Goal: Information Seeking & Learning: Learn about a topic

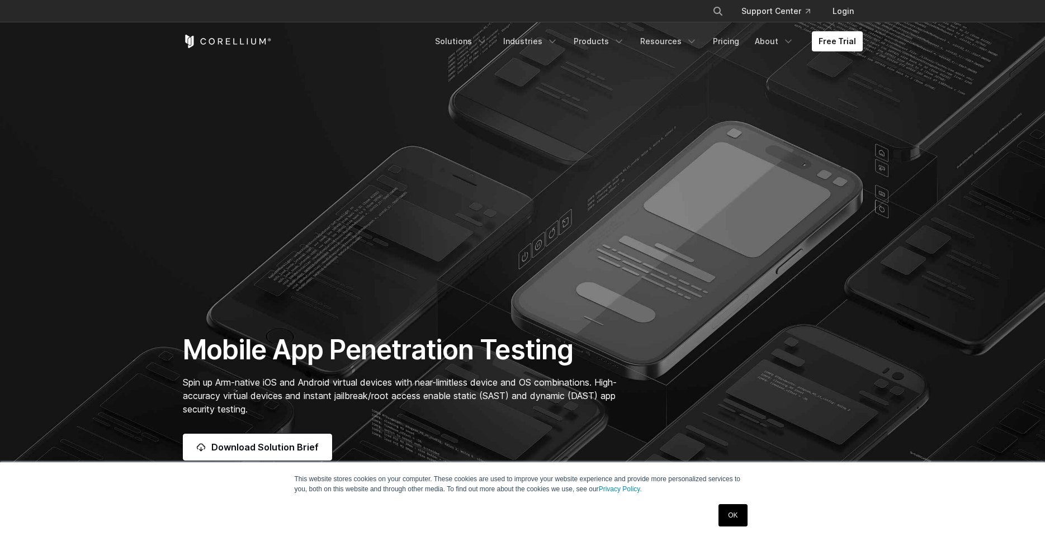
scroll to position [232, 0]
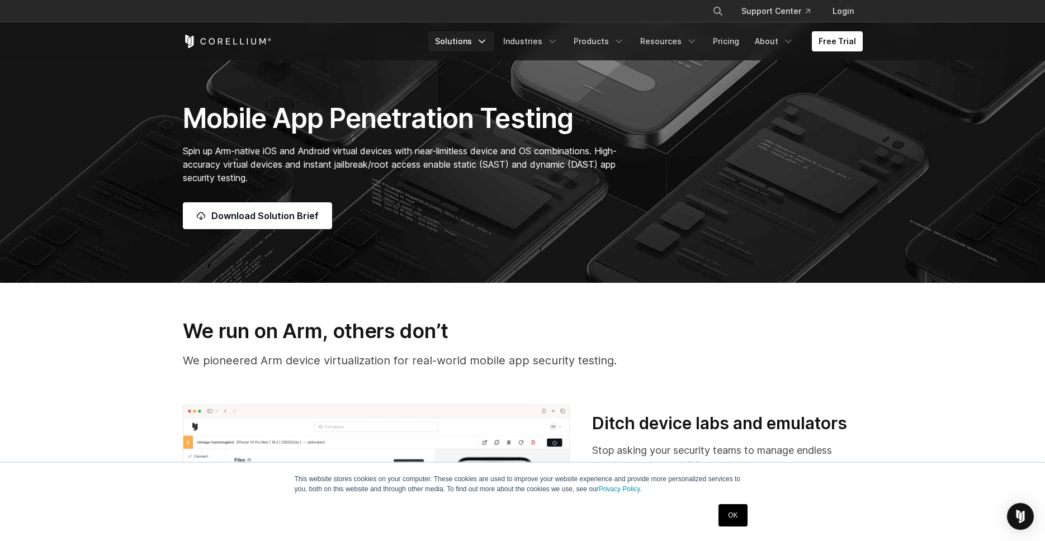
click at [480, 45] on link "Solutions" at bounding box center [461, 41] width 66 height 20
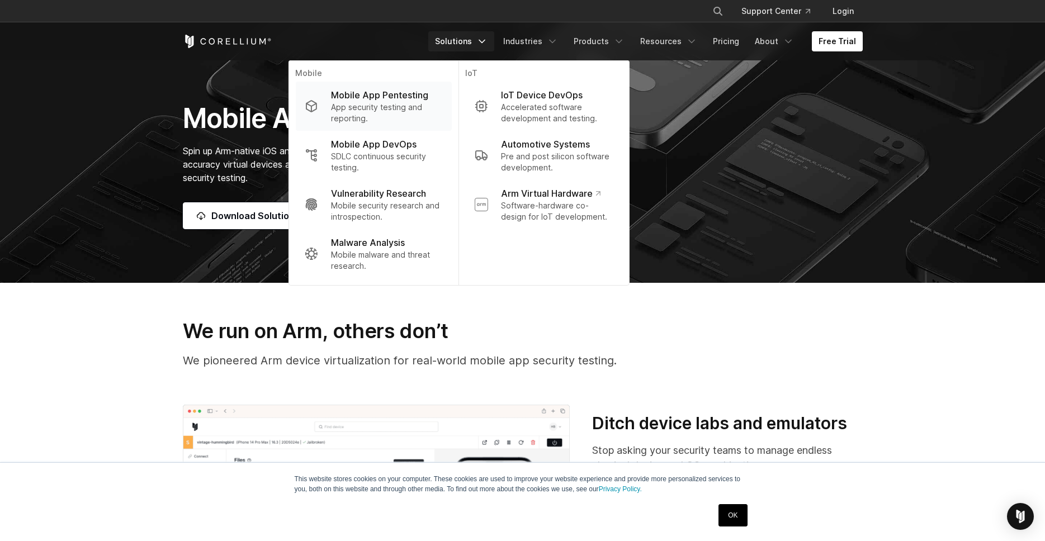
click at [407, 110] on p "App security testing and reporting." at bounding box center [386, 113] width 111 height 22
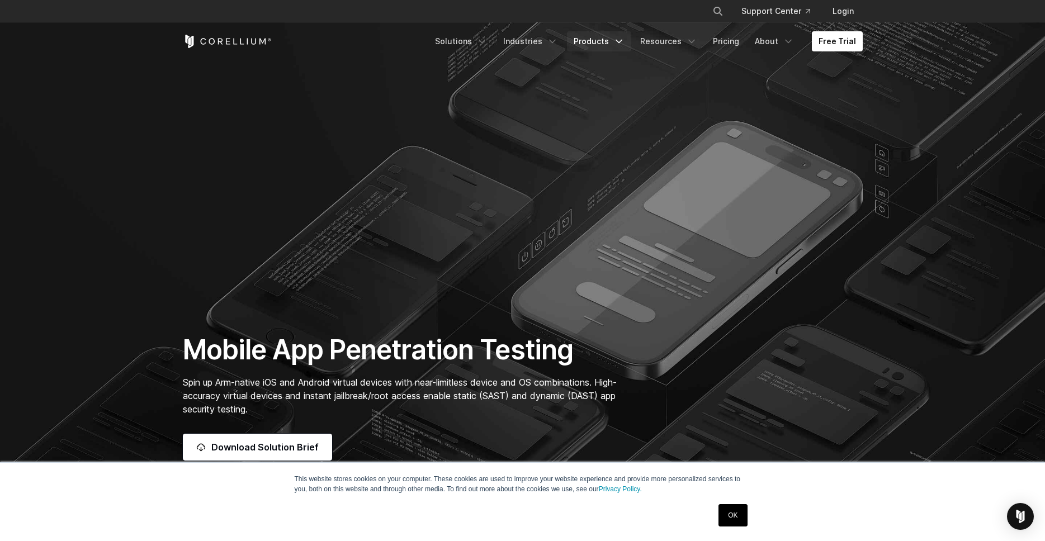
drag, startPoint x: 615, startPoint y: 49, endPoint x: 606, endPoint y: 41, distance: 11.1
click at [606, 41] on link "Products" at bounding box center [599, 41] width 64 height 20
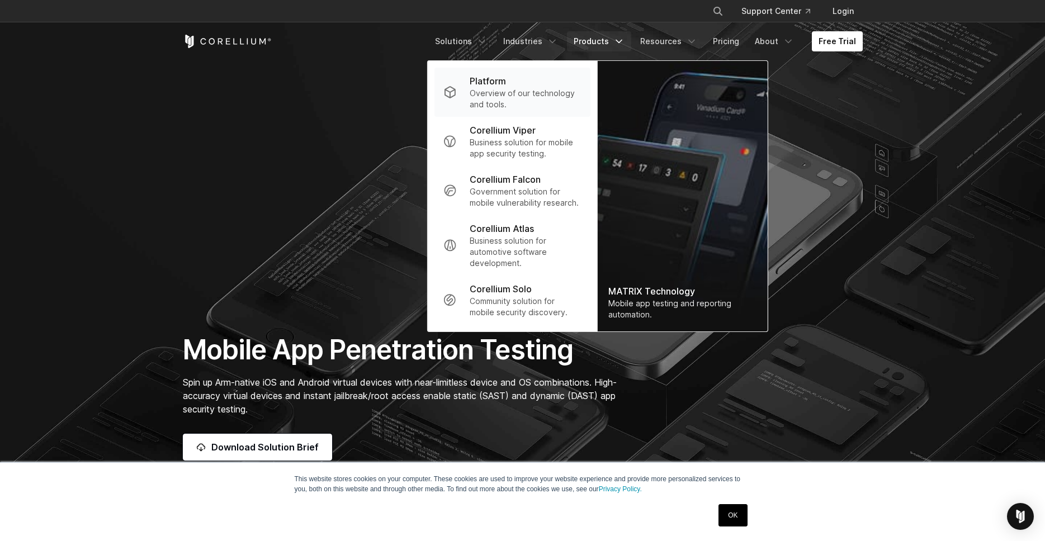
click at [495, 90] on p "Overview of our technology and tools." at bounding box center [525, 99] width 111 height 22
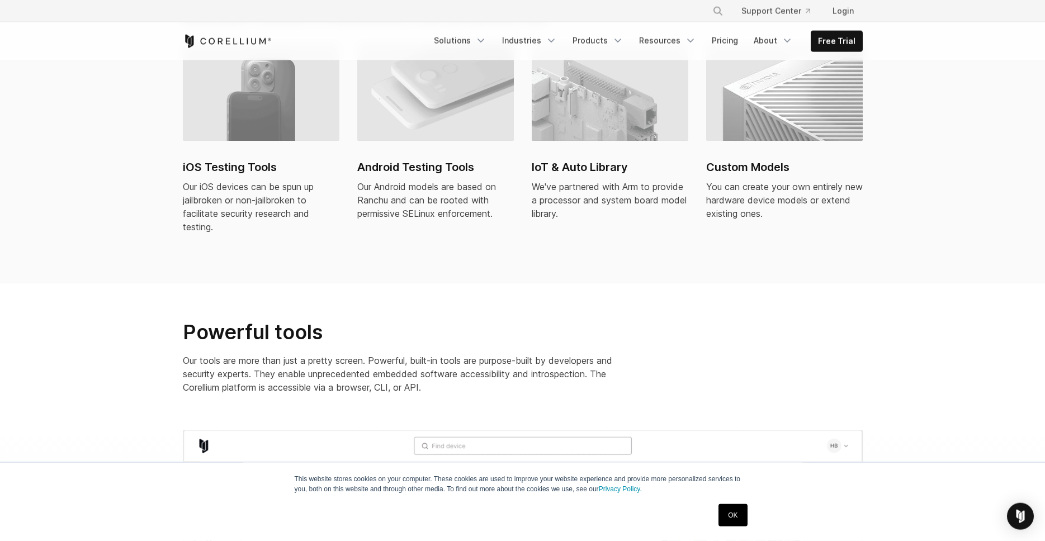
scroll to position [849, 0]
click at [280, 118] on img at bounding box center [261, 91] width 157 height 97
click at [60, 173] on section "Incredible virtual models We provide a collection of virtual devices, or you ca…" at bounding box center [522, 110] width 1045 height 345
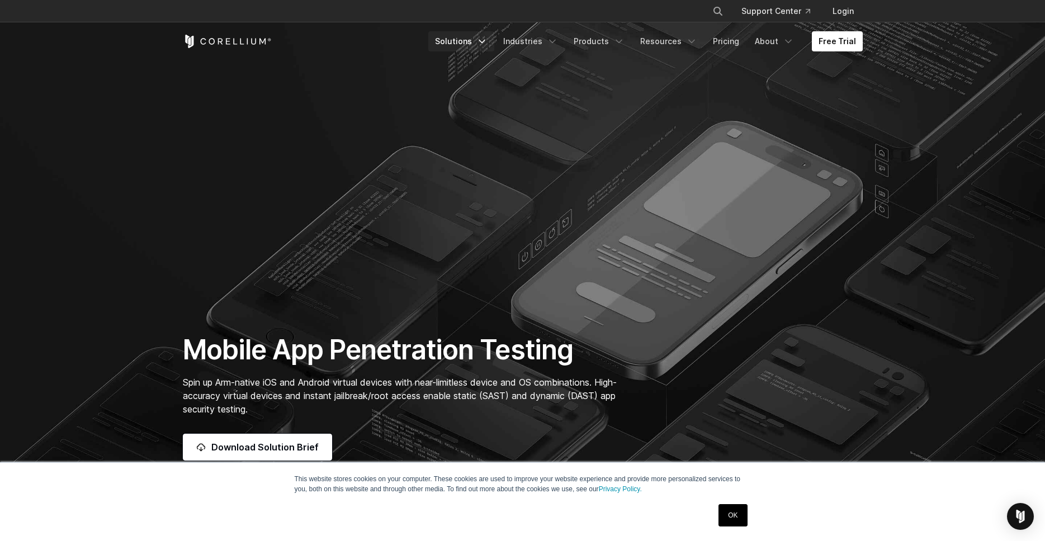
click at [469, 36] on link "Solutions" at bounding box center [461, 41] width 66 height 20
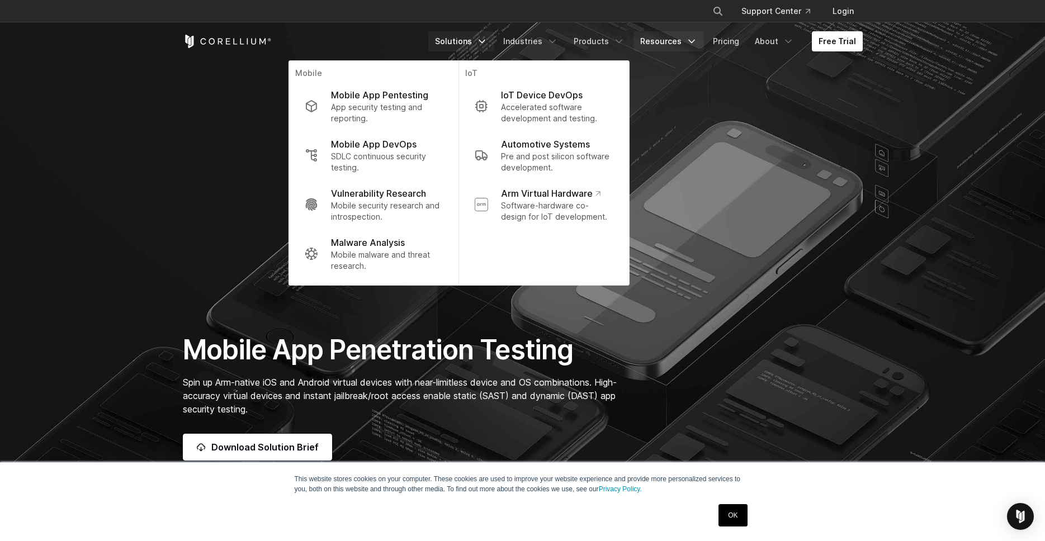
click at [683, 47] on link "Resources" at bounding box center [669, 41] width 70 height 20
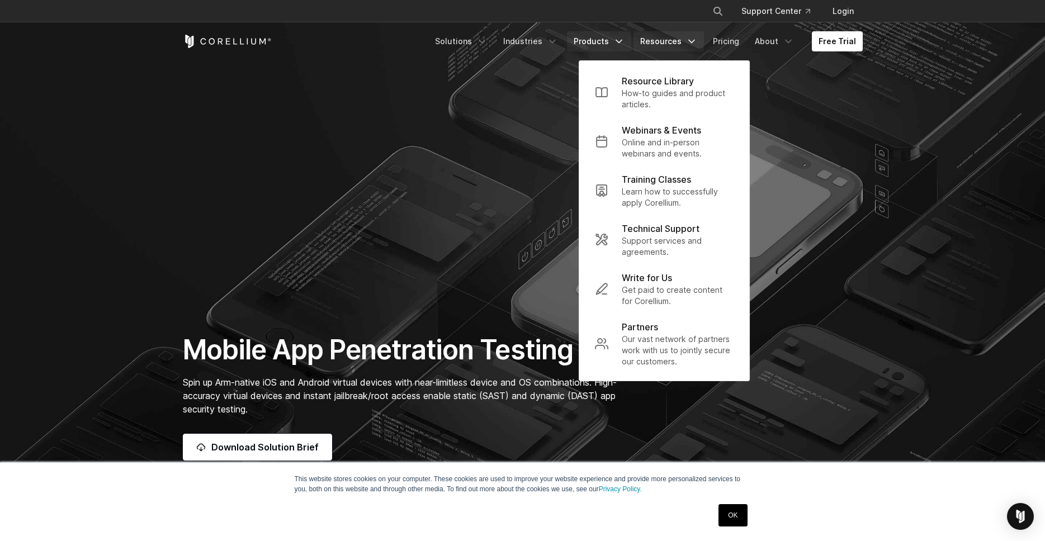
click at [610, 34] on link "Products" at bounding box center [599, 41] width 64 height 20
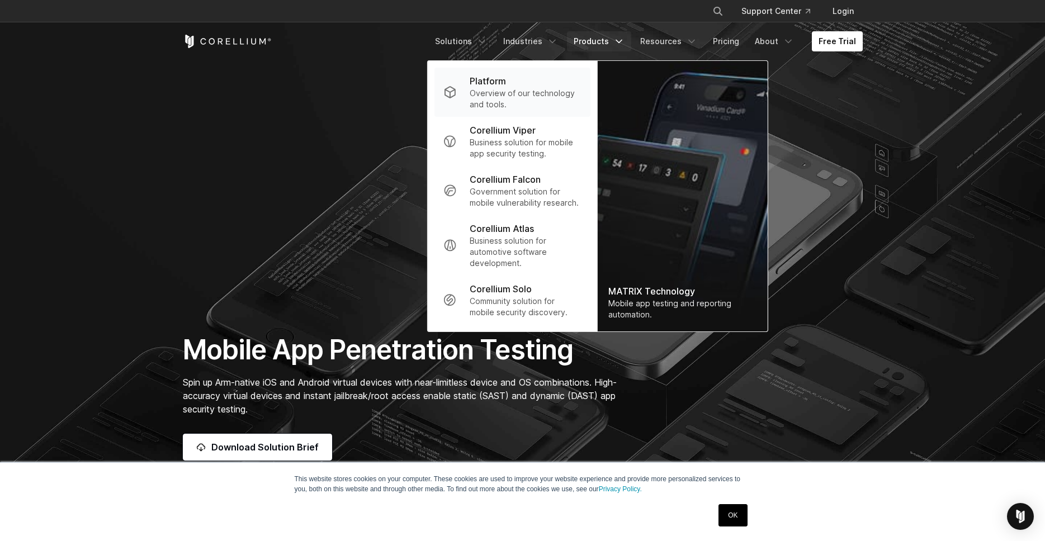
click at [518, 97] on p "Overview of our technology and tools." at bounding box center [525, 99] width 111 height 22
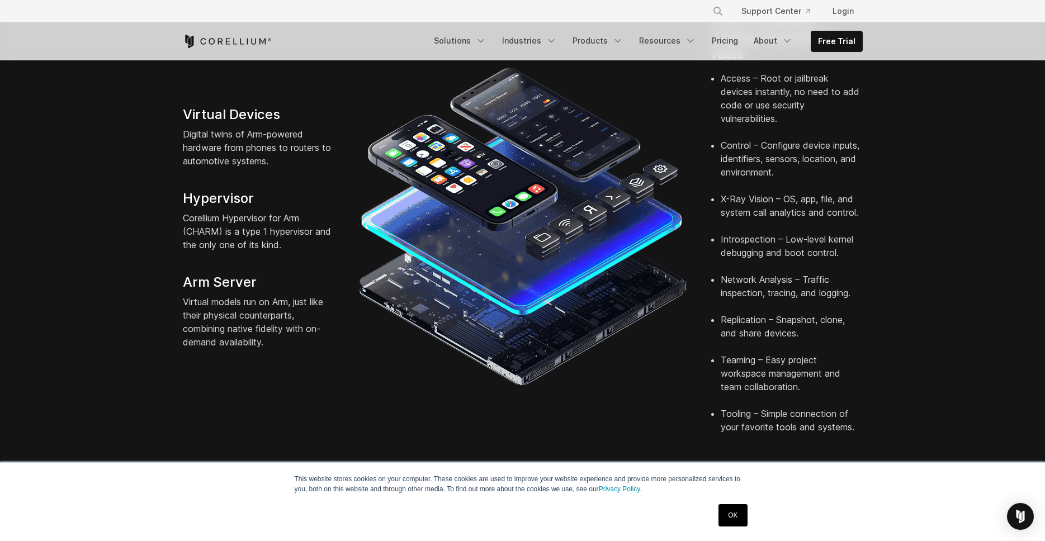
scroll to position [309, 0]
click at [743, 512] on link "OK" at bounding box center [733, 515] width 29 height 22
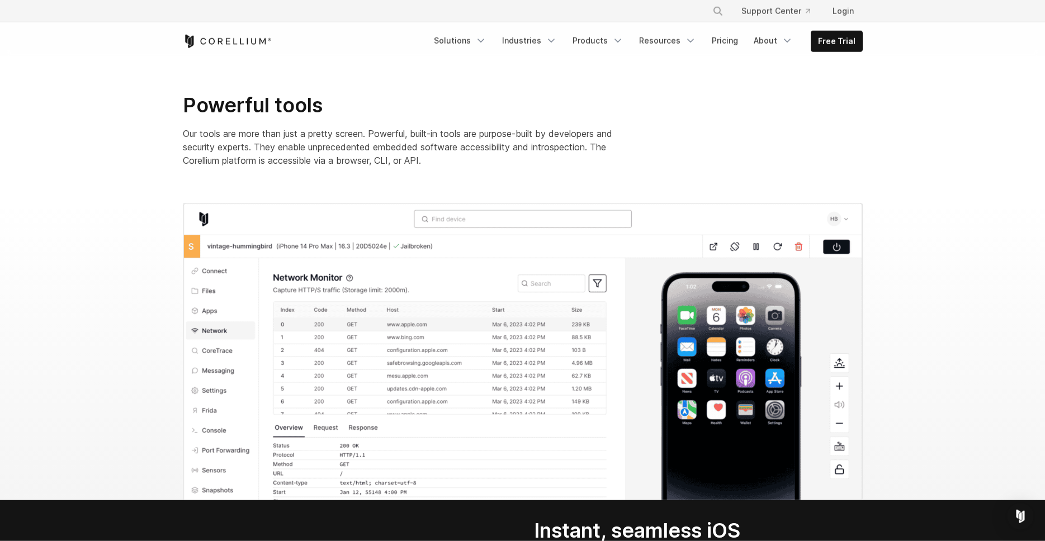
scroll to position [1158, 0]
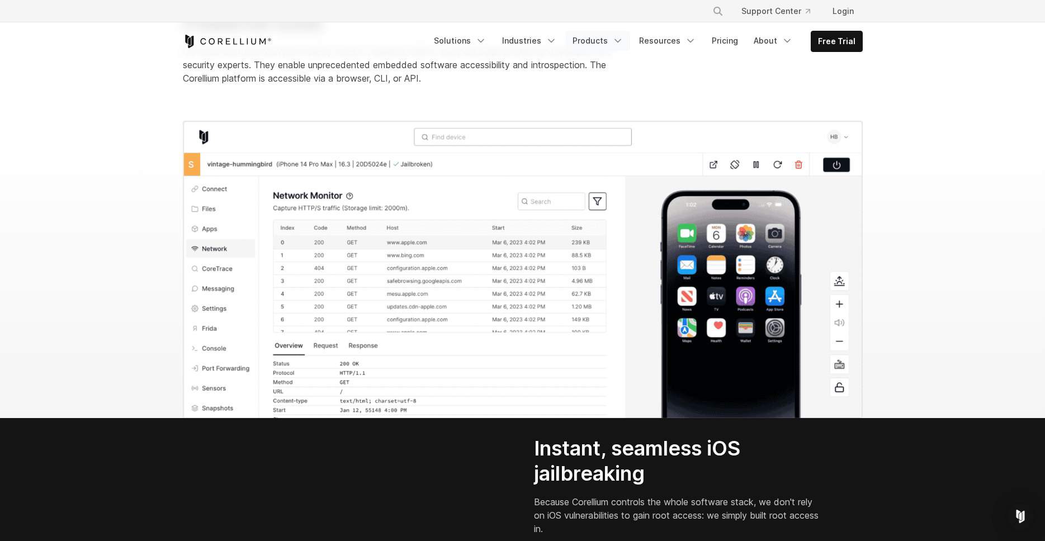
click at [595, 45] on link "Products" at bounding box center [598, 41] width 64 height 20
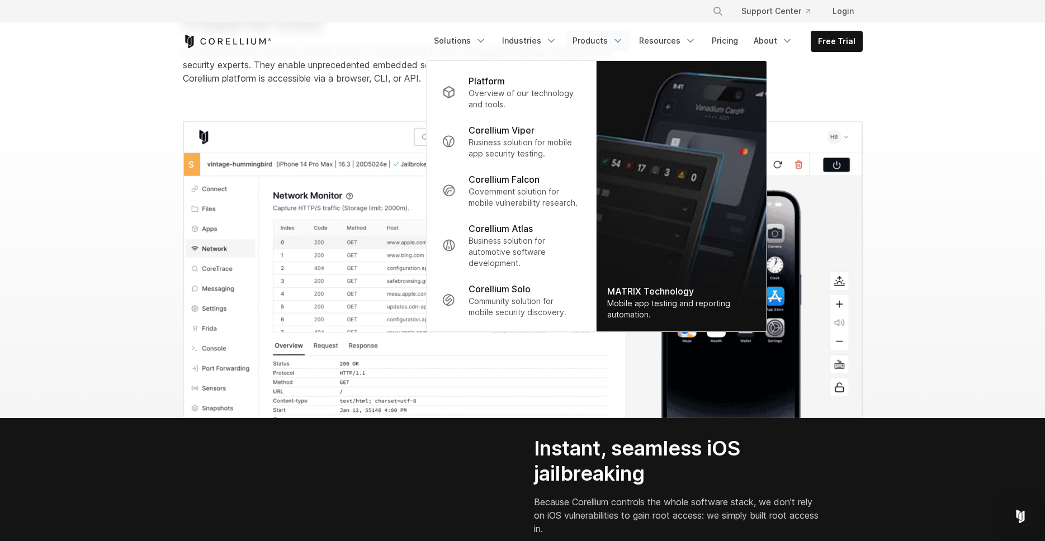
click at [110, 151] on section at bounding box center [522, 270] width 1045 height 298
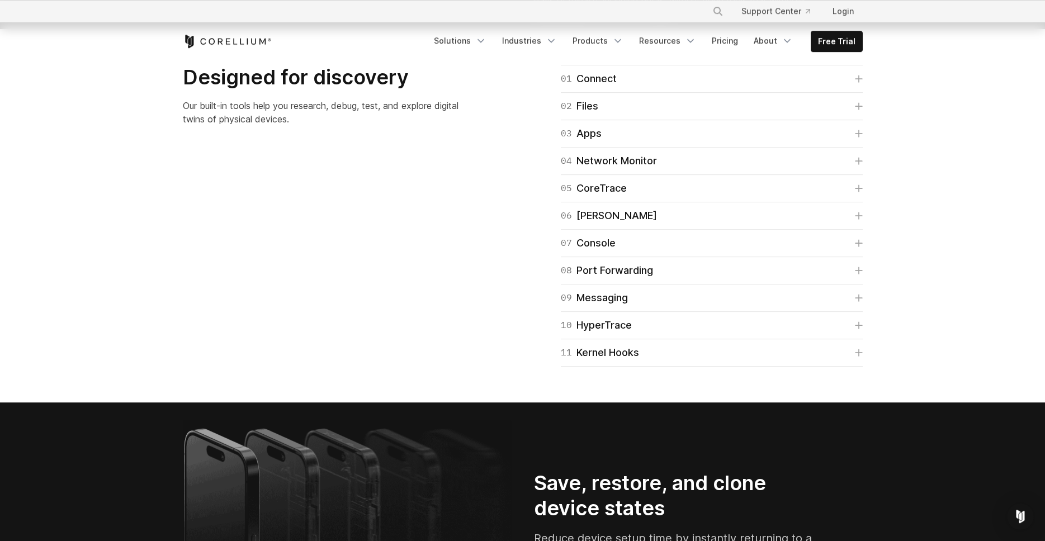
scroll to position [1930, 0]
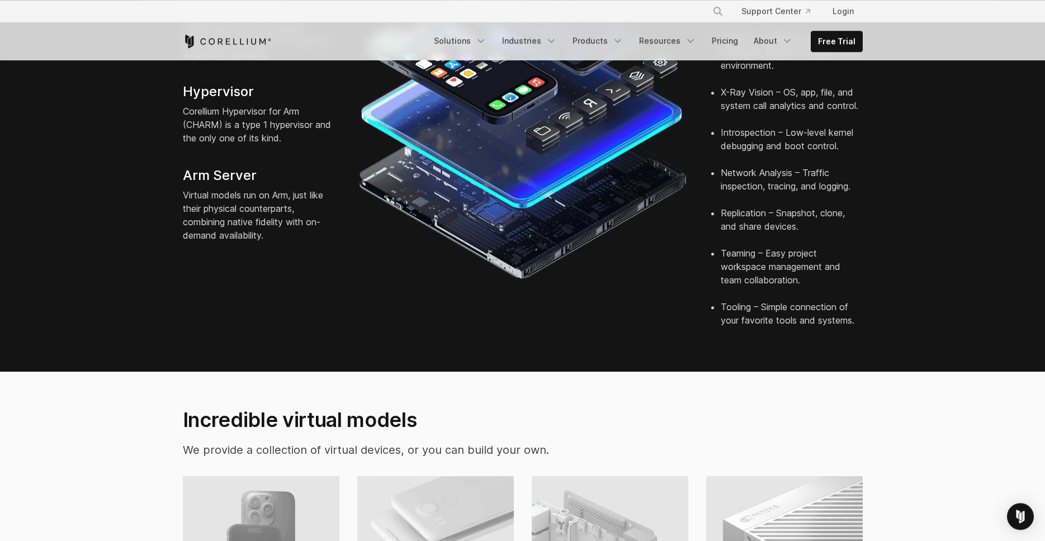
scroll to position [0, 0]
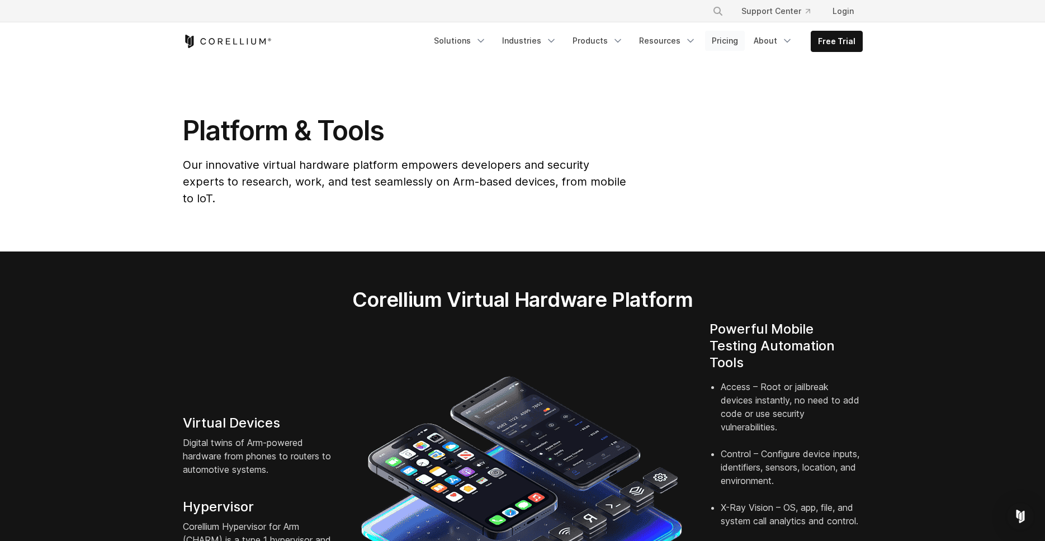
click at [739, 44] on link "Pricing" at bounding box center [725, 41] width 40 height 20
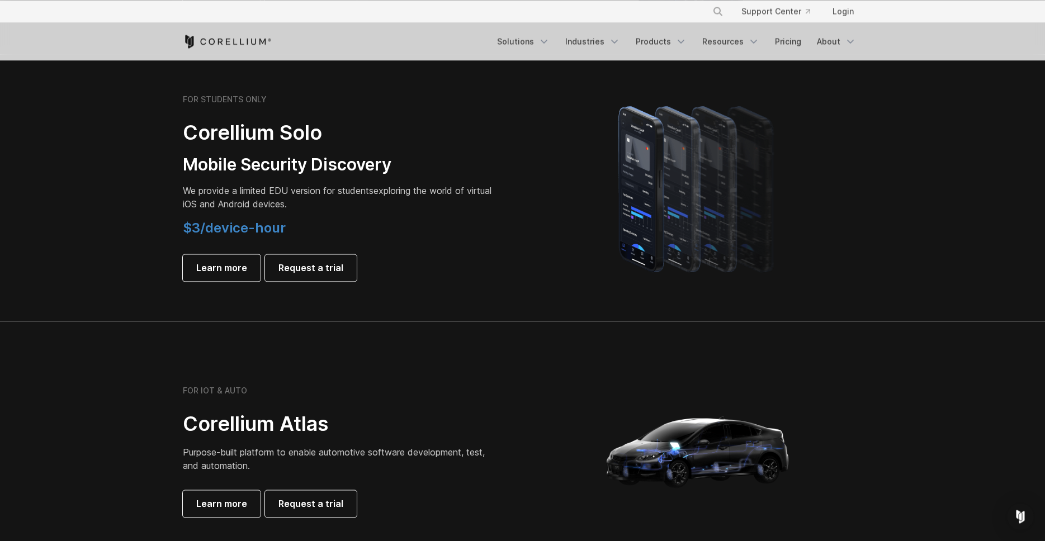
scroll to position [772, 0]
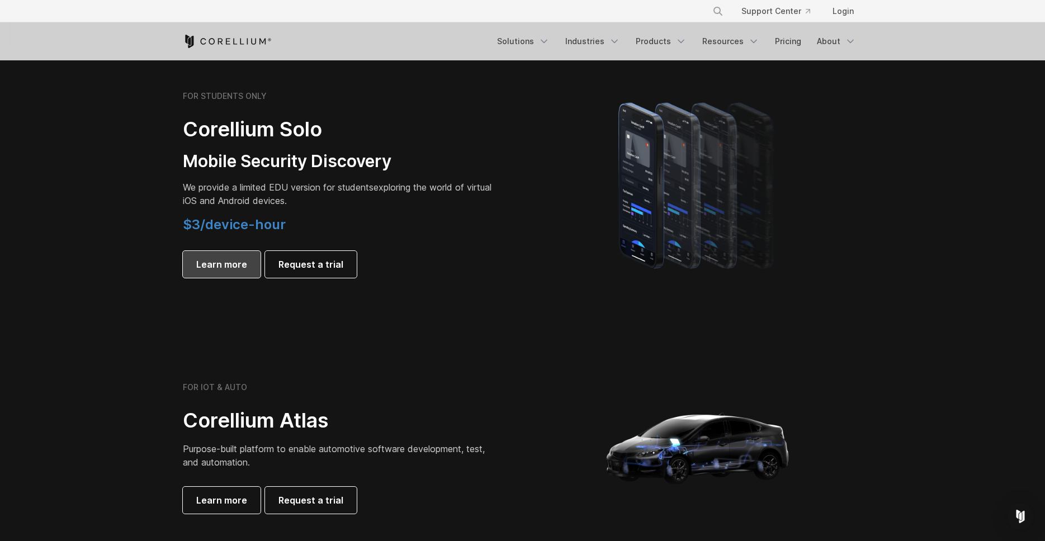
click at [213, 275] on link "Learn more" at bounding box center [222, 264] width 78 height 27
